Goal: Information Seeking & Learning: Learn about a topic

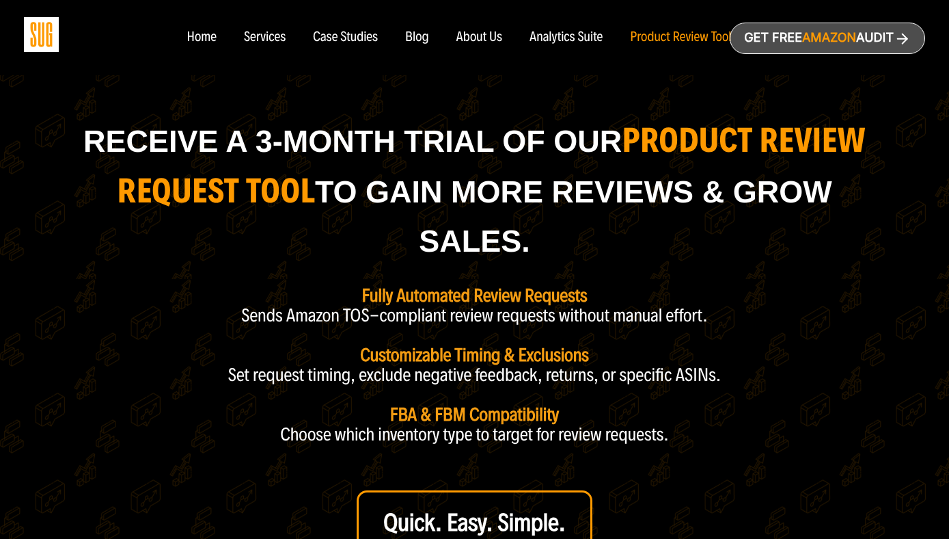
click at [416, 41] on div "Blog" at bounding box center [417, 37] width 24 height 15
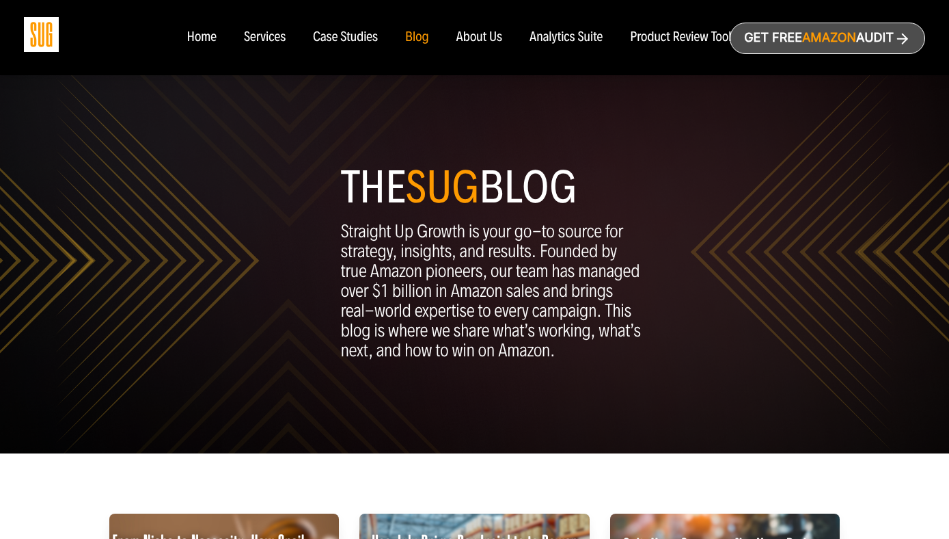
scroll to position [340, 0]
